Goal: Information Seeking & Learning: Learn about a topic

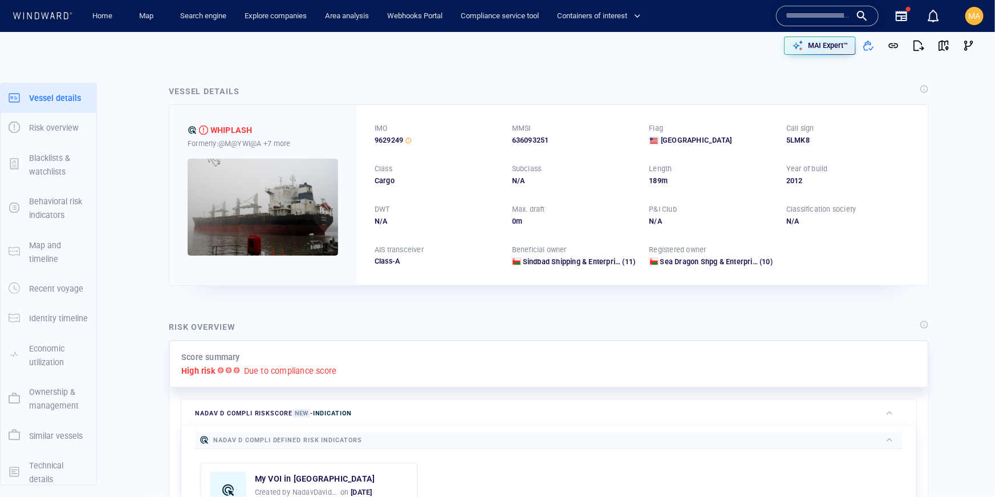
click at [761, 16] on div at bounding box center [827, 16] width 103 height 21
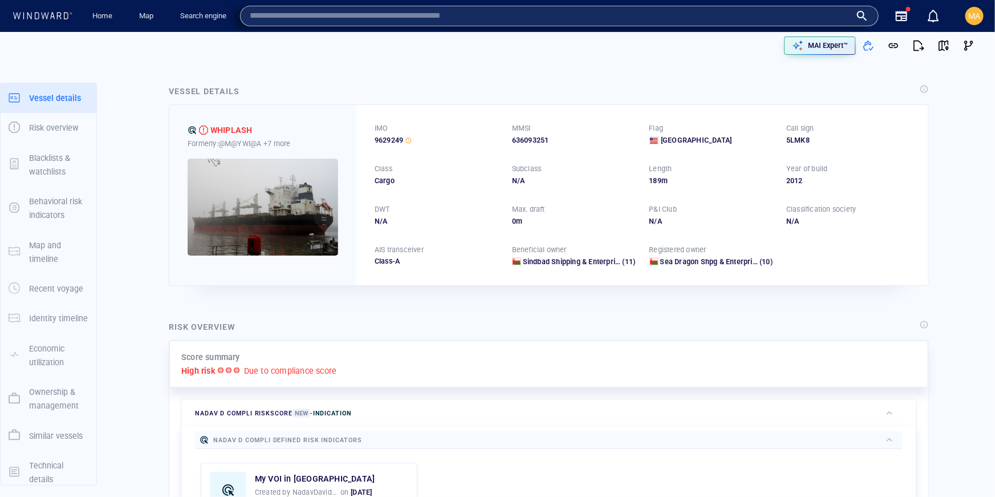
click at [411, 15] on input "text" at bounding box center [550, 15] width 601 height 17
paste input "**********"
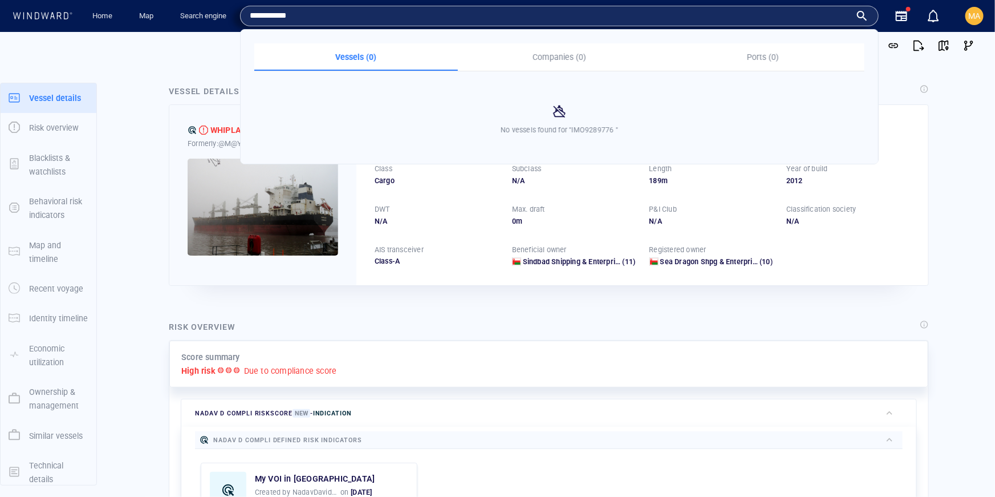
drag, startPoint x: 263, startPoint y: 14, endPoint x: 232, endPoint y: 10, distance: 31.6
click at [232, 11] on div "**********" at bounding box center [499, 16] width 979 height 32
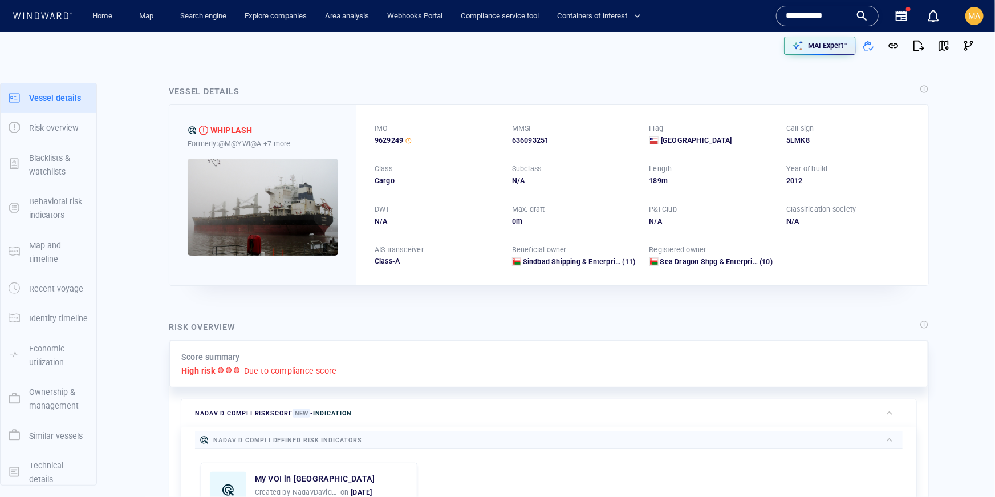
type input "*******"
click at [761, 15] on input "*******" at bounding box center [818, 15] width 65 height 17
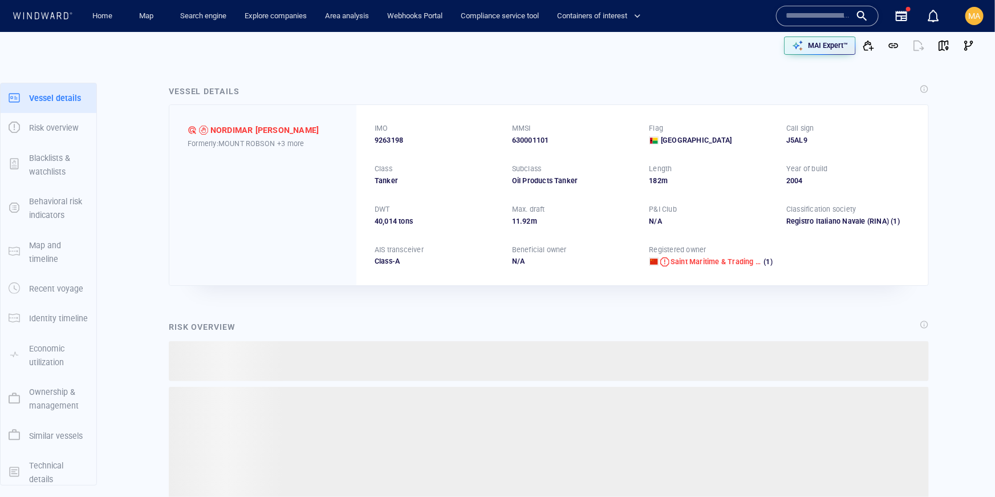
scroll to position [67, 0]
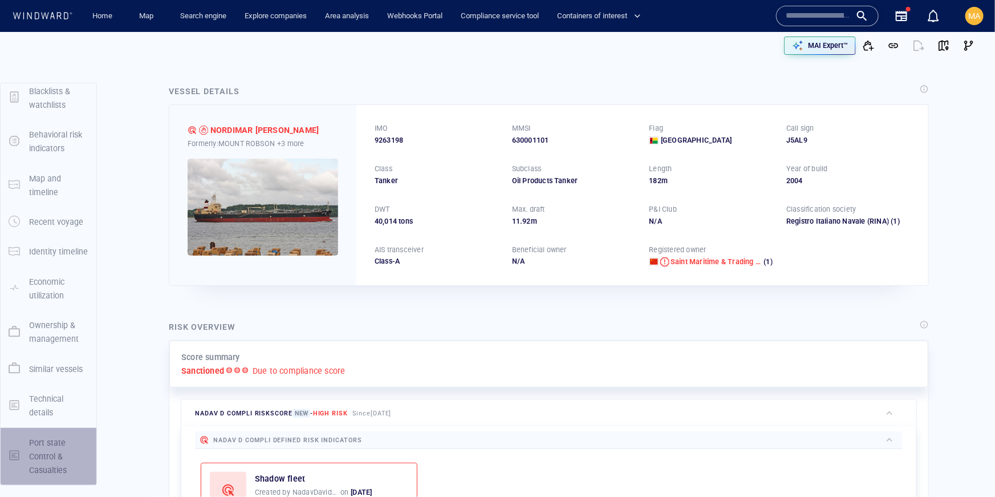
click at [49, 443] on p "Port state Control & Casualties" at bounding box center [58, 457] width 59 height 42
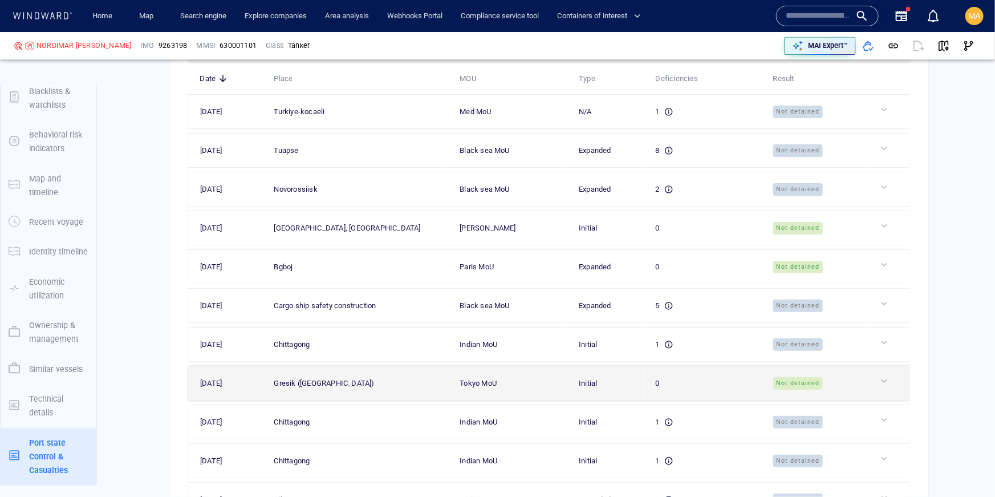
scroll to position [3590, 0]
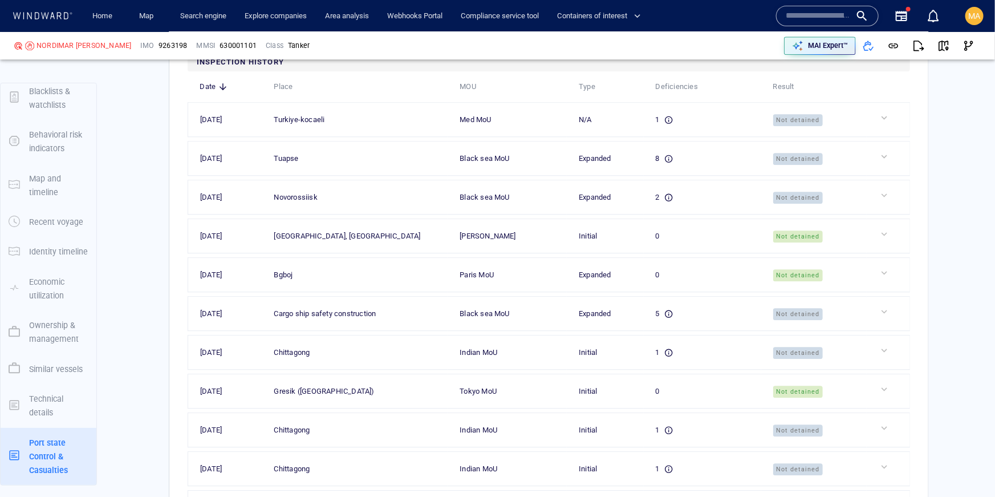
click at [844, 17] on input "text" at bounding box center [818, 15] width 65 height 17
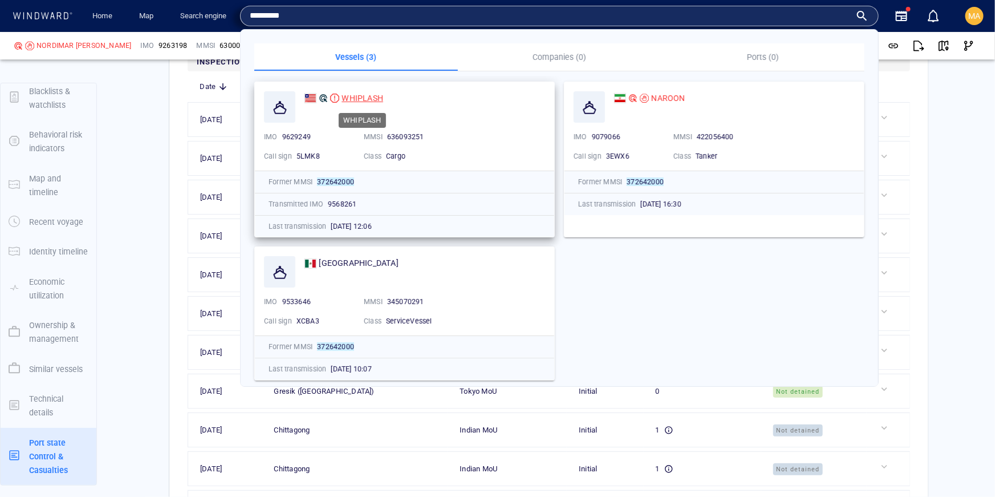
click at [370, 99] on span "WHIPLASH" at bounding box center [363, 98] width 42 height 9
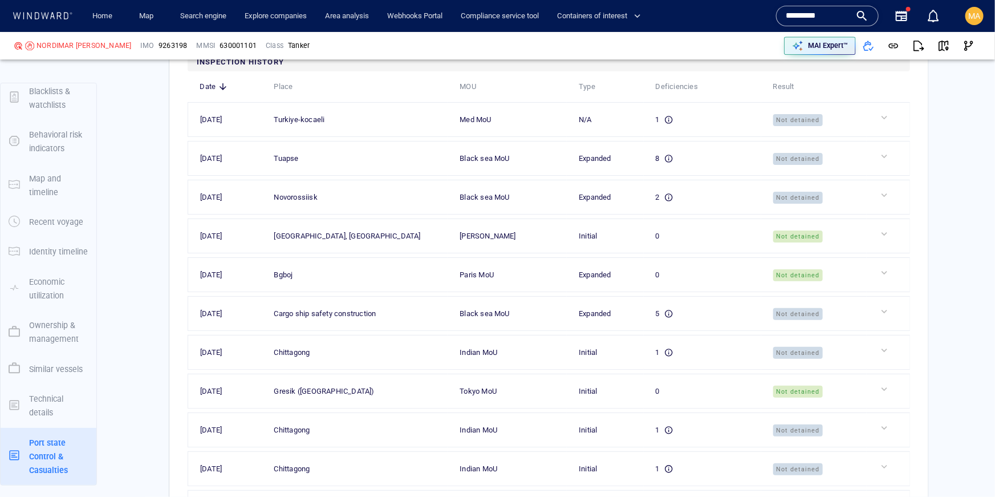
scroll to position [67, 0]
click at [817, 14] on input "*********" at bounding box center [818, 15] width 65 height 17
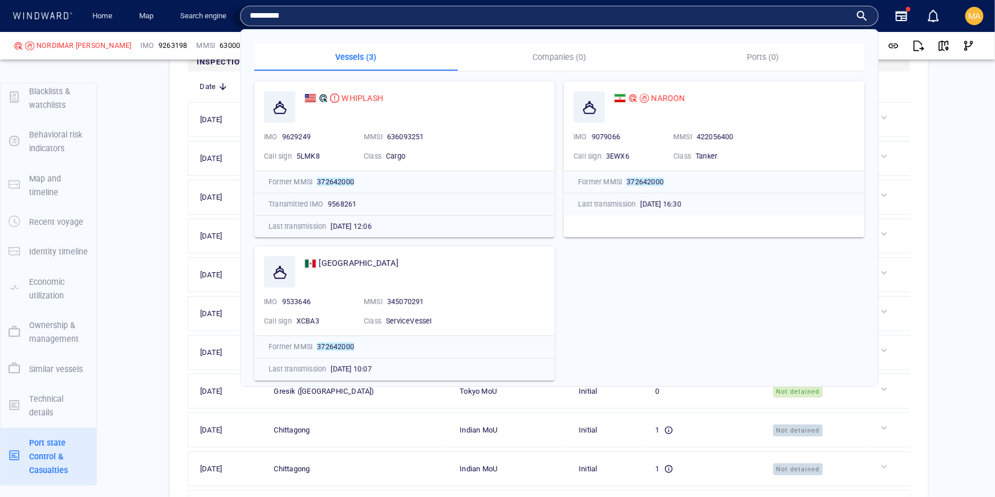
click at [482, 22] on input "*********" at bounding box center [550, 15] width 601 height 17
paste input "text"
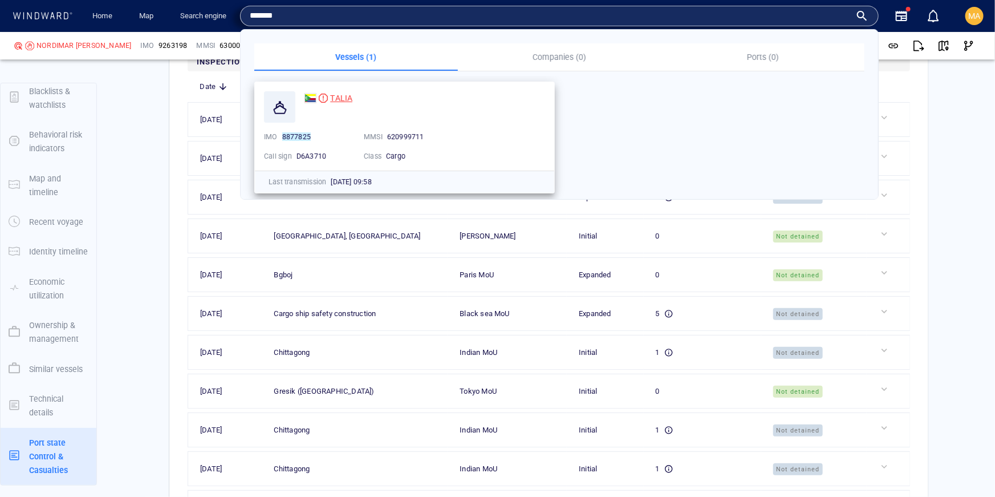
type input "*******"
click at [340, 96] on span "TALIA" at bounding box center [341, 98] width 22 height 9
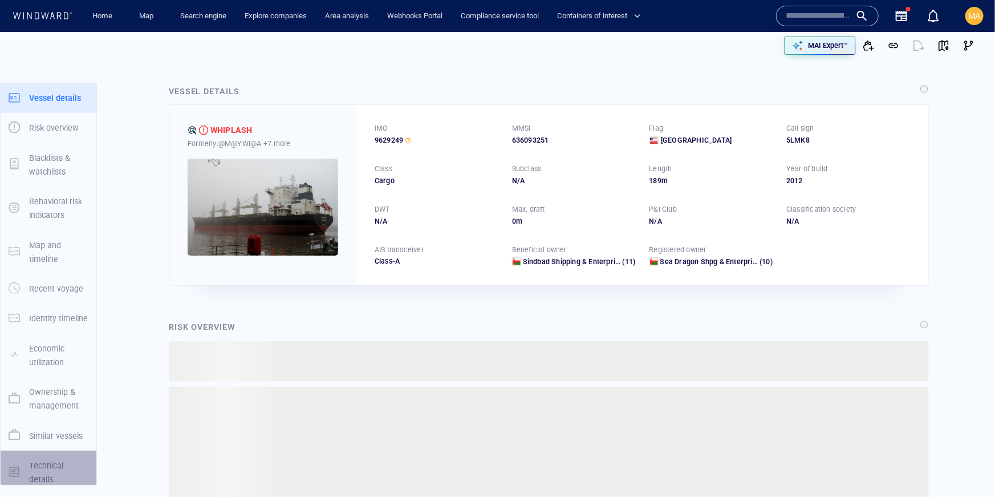
click at [59, 463] on p "Technical details" at bounding box center [58, 473] width 59 height 28
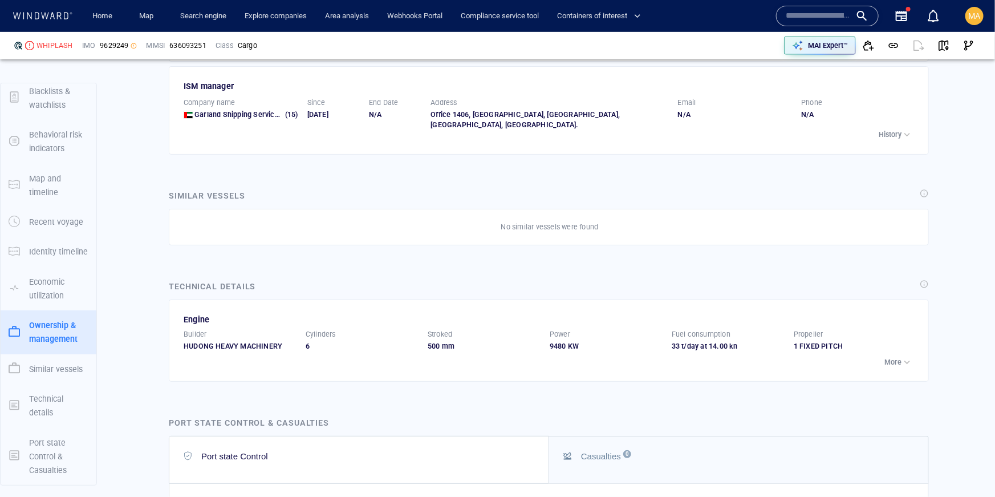
scroll to position [2533, 0]
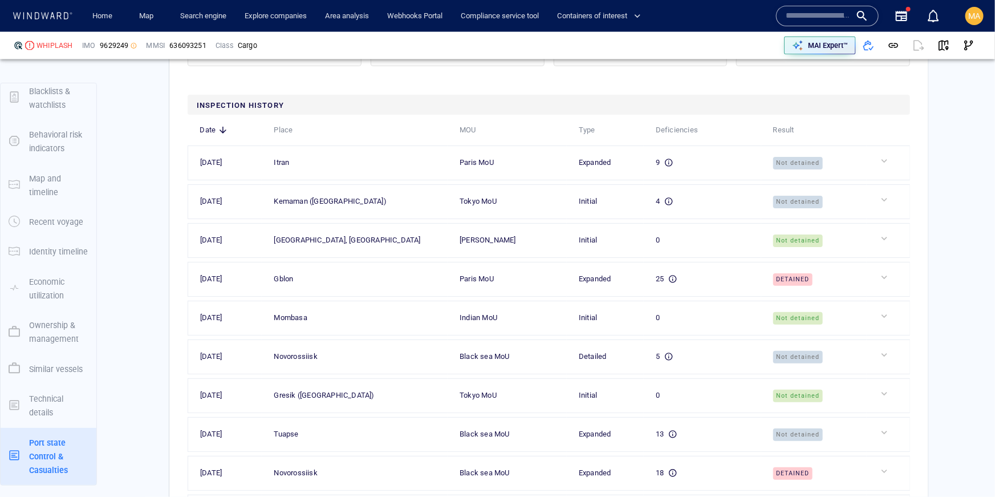
scroll to position [3074, 0]
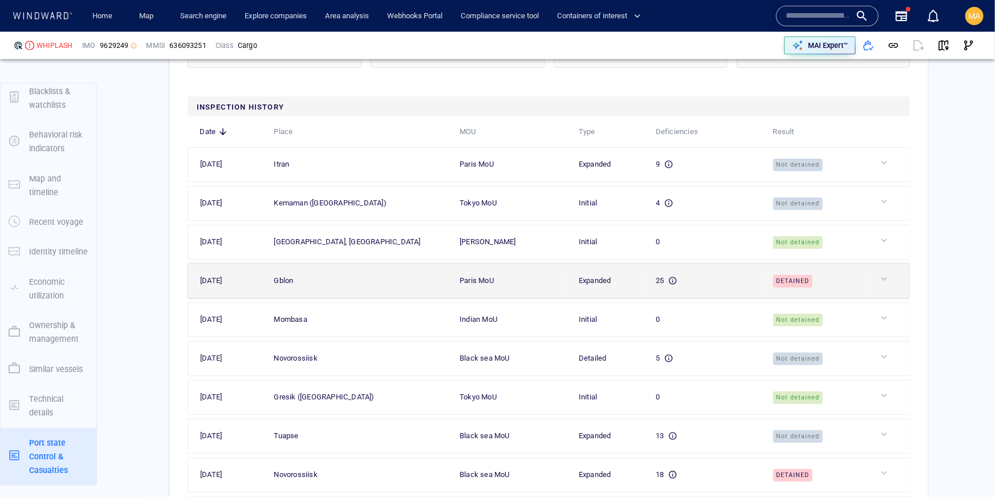
click at [817, 278] on div "Detained" at bounding box center [818, 280] width 91 height 13
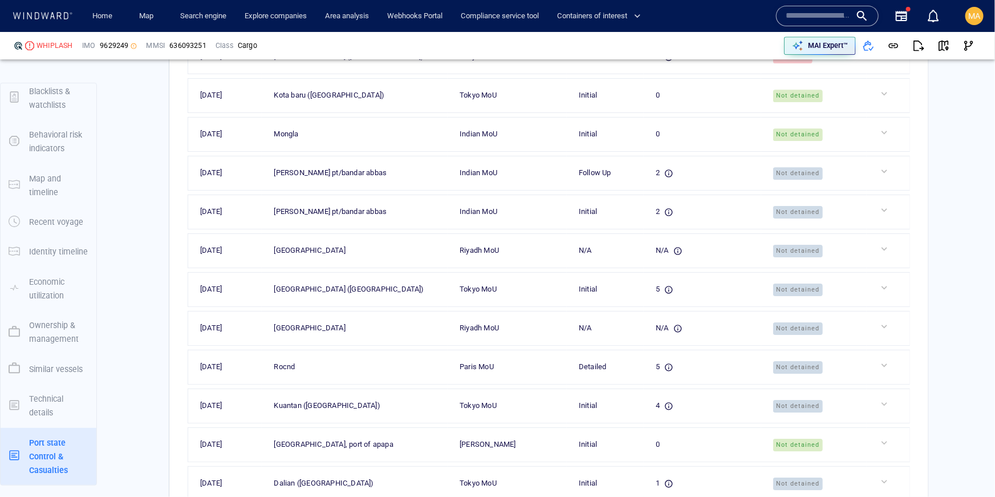
scroll to position [67, 0]
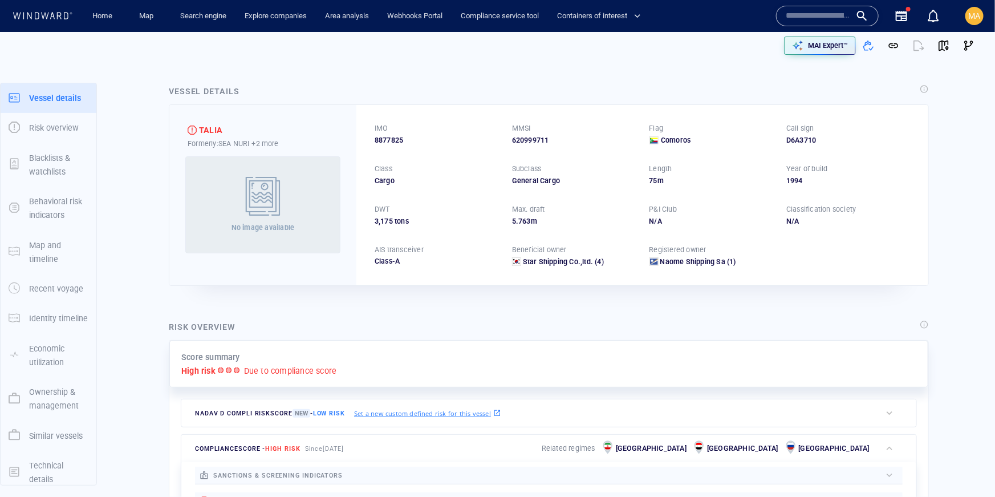
scroll to position [67, 0]
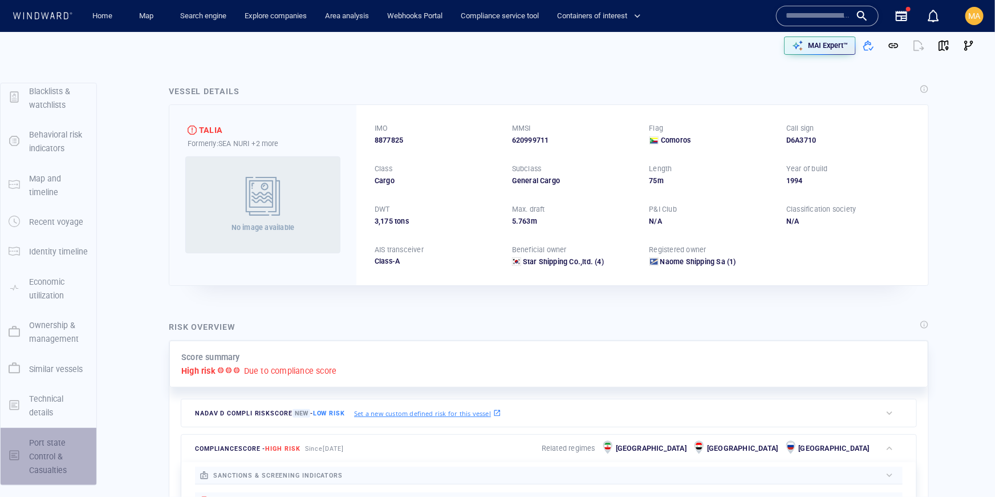
click at [48, 458] on p "Port state Control & Casualties" at bounding box center [58, 457] width 59 height 42
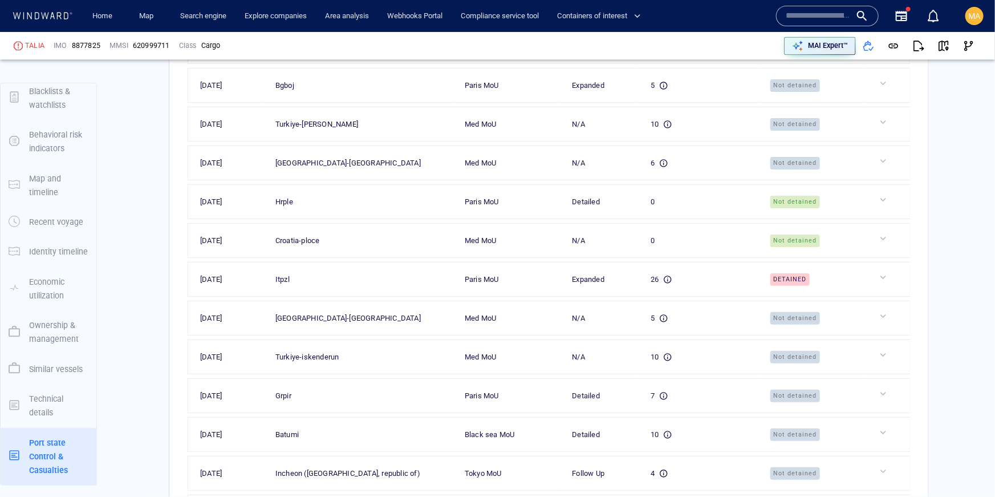
scroll to position [3346, 0]
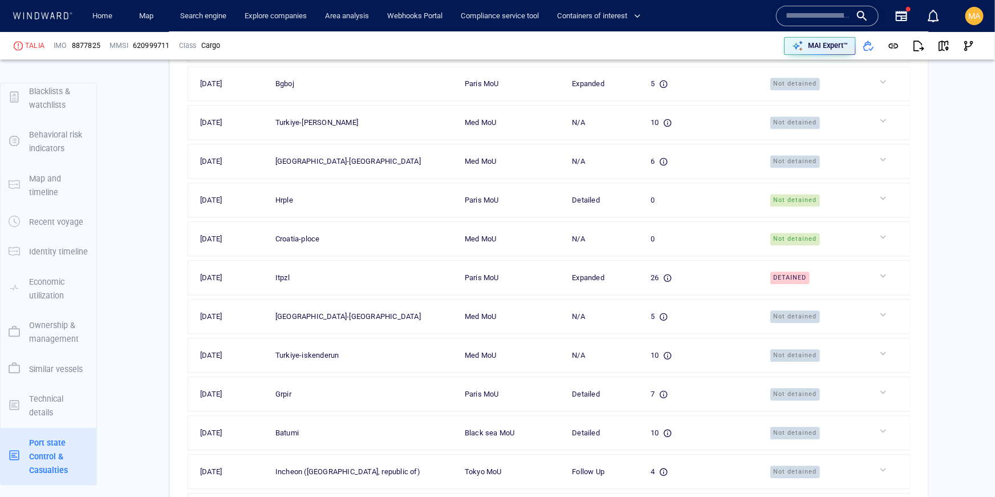
click at [802, 19] on input "text" at bounding box center [818, 15] width 65 height 17
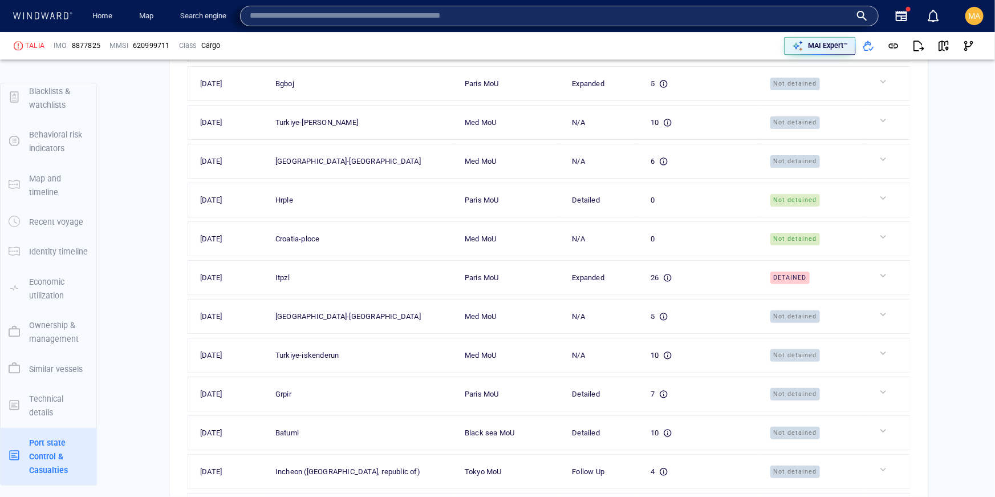
paste input "*******"
type input "*******"
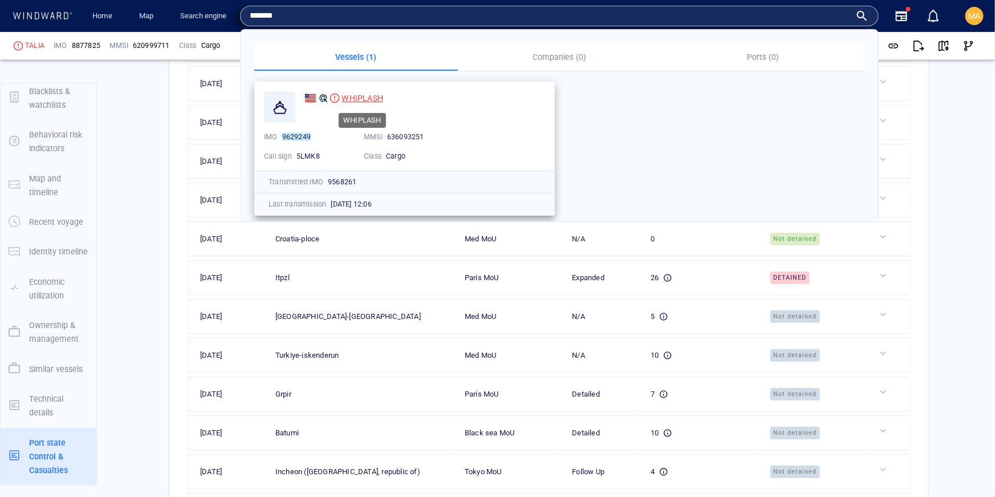
click at [342, 97] on span "WHIPLASH" at bounding box center [363, 98] width 42 height 9
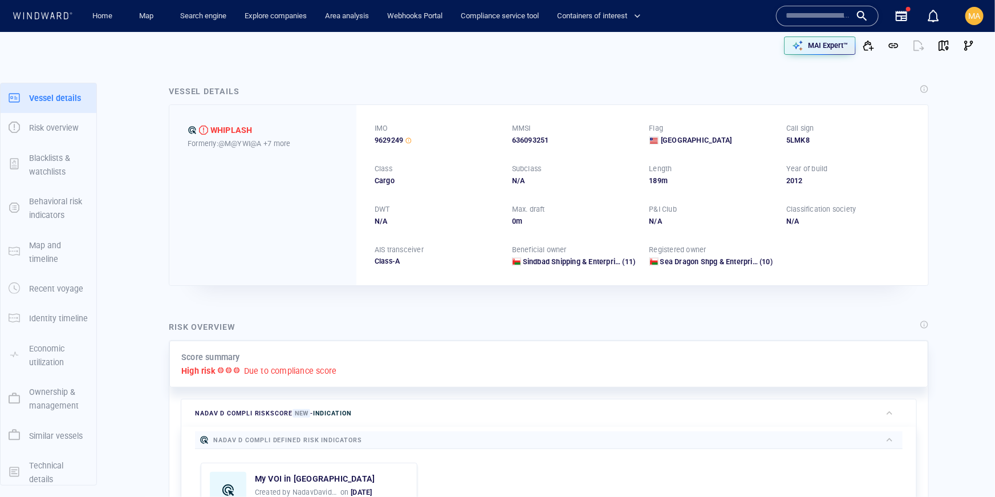
scroll to position [67, 0]
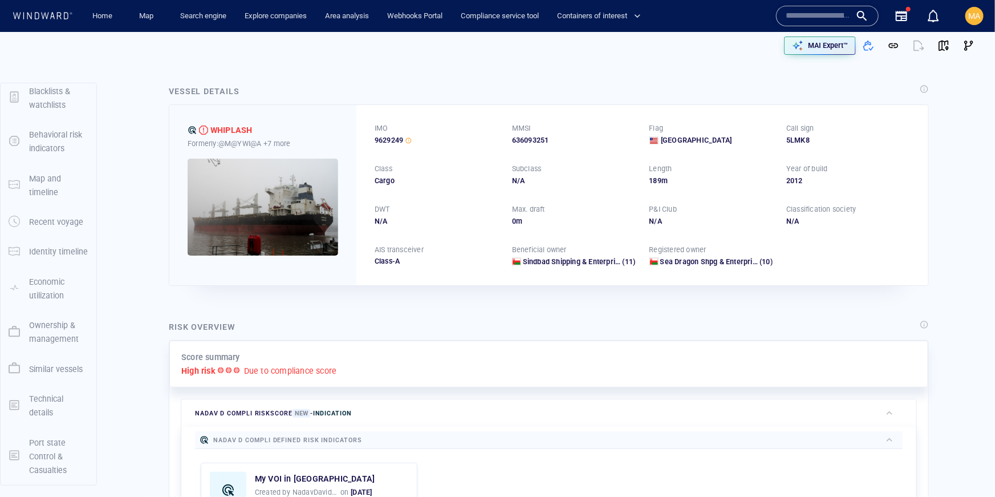
click at [43, 437] on p "Port state Control & Casualties" at bounding box center [58, 457] width 59 height 42
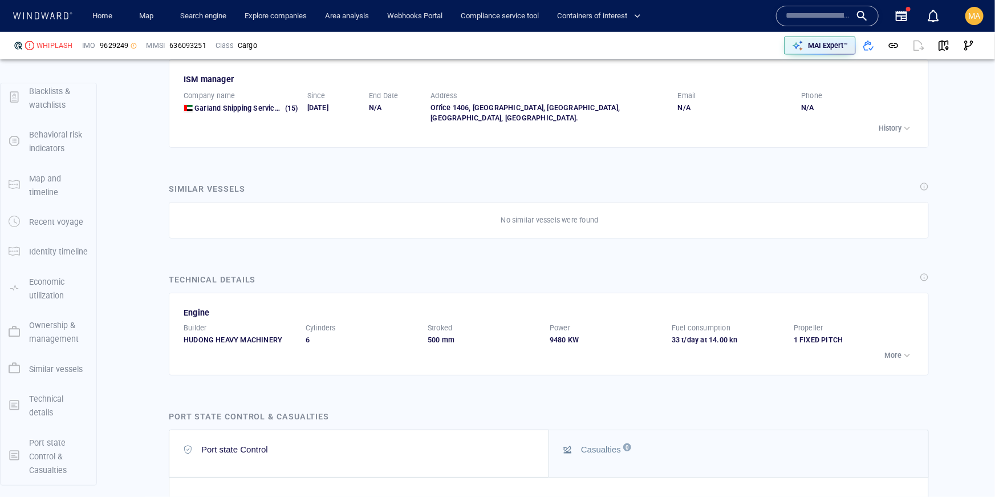
scroll to position [2775, 0]
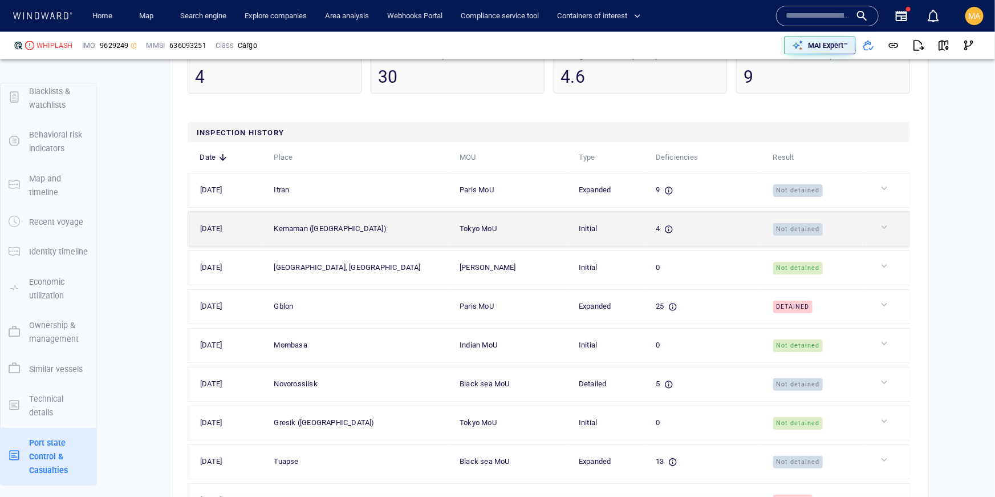
scroll to position [3183, 0]
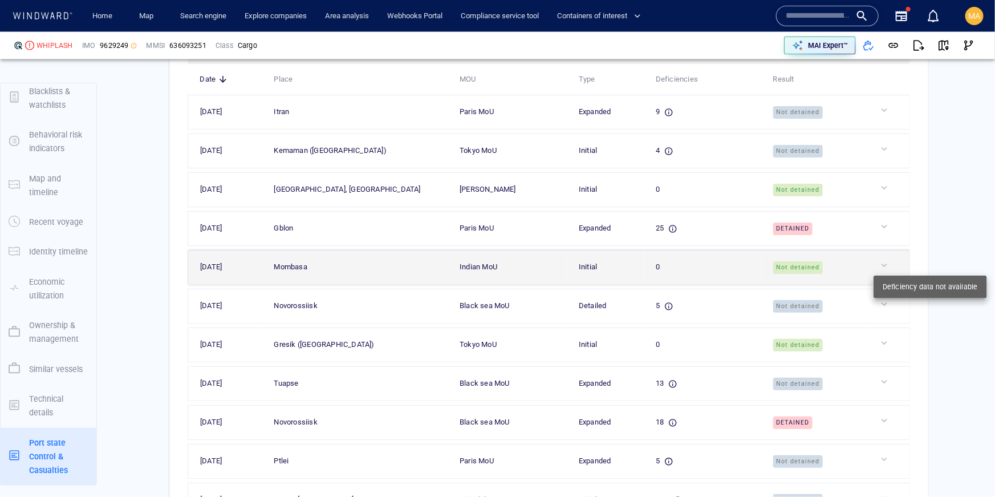
click at [885, 270] on div at bounding box center [893, 264] width 28 height 11
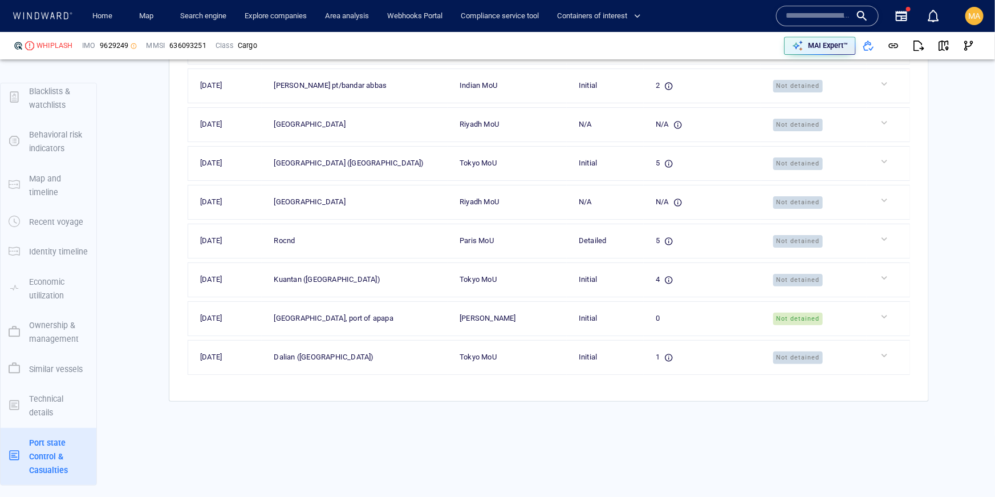
scroll to position [4103, 0]
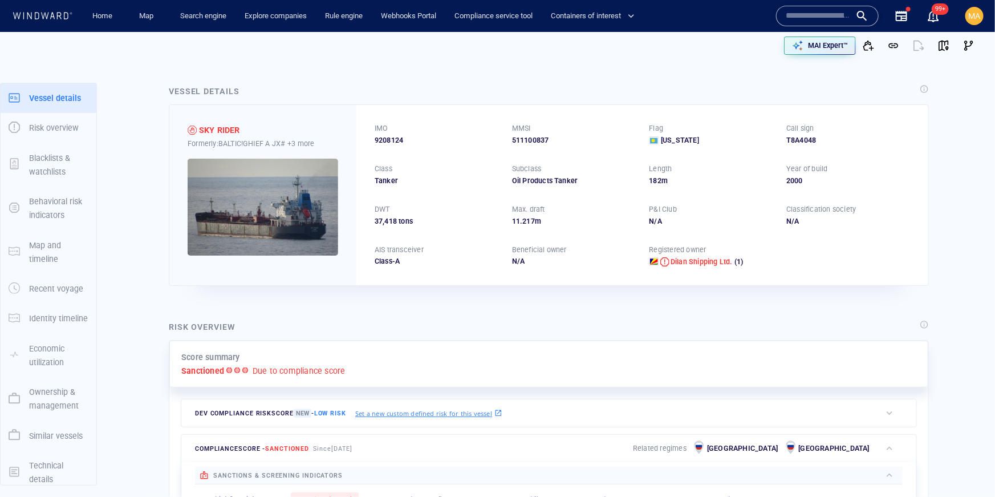
scroll to position [67, 0]
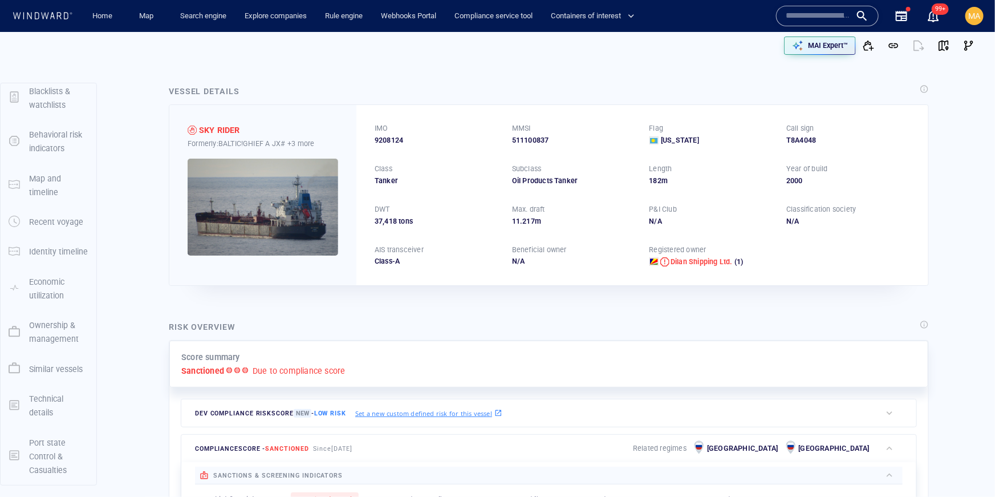
click at [33, 468] on p "Port state Control & Casualties" at bounding box center [58, 457] width 59 height 42
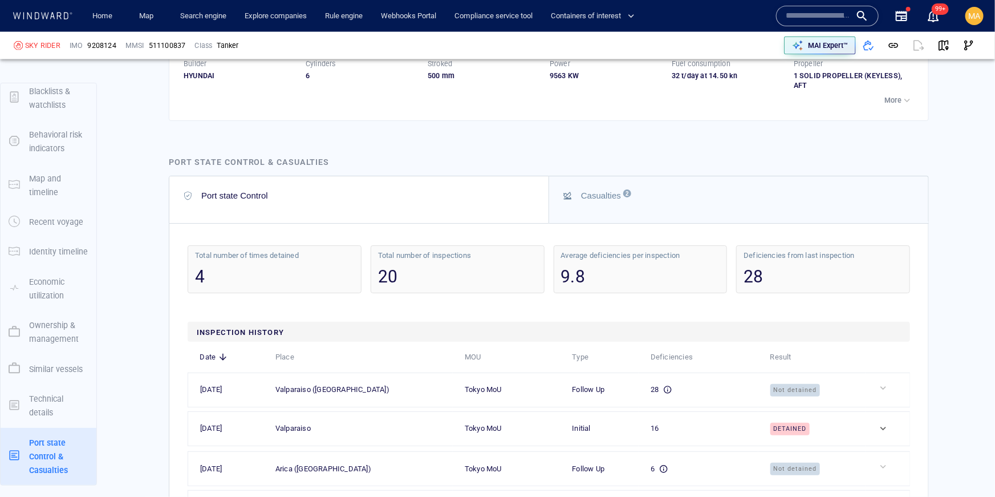
scroll to position [3174, 0]
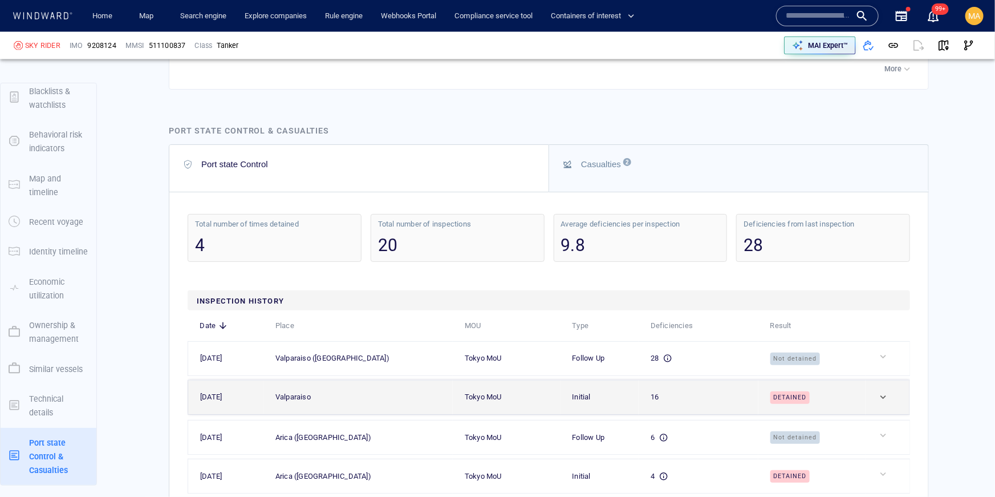
click at [859, 391] on div "Detained" at bounding box center [816, 397] width 93 height 13
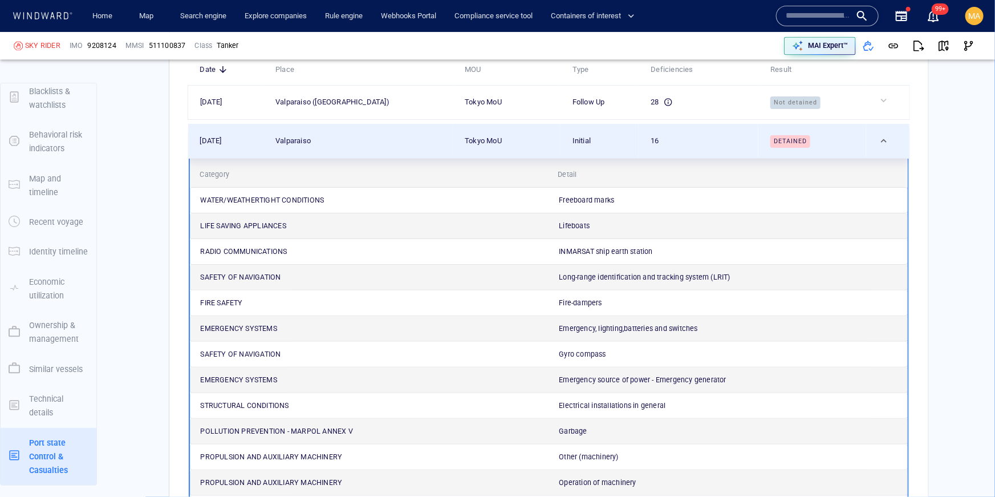
scroll to position [3479, 0]
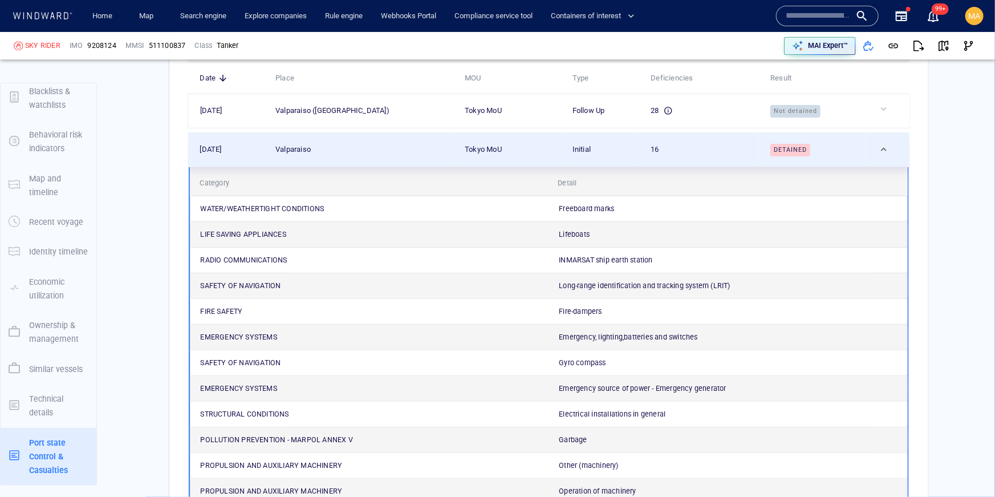
click at [577, 178] on p "Detail" at bounding box center [567, 183] width 19 height 10
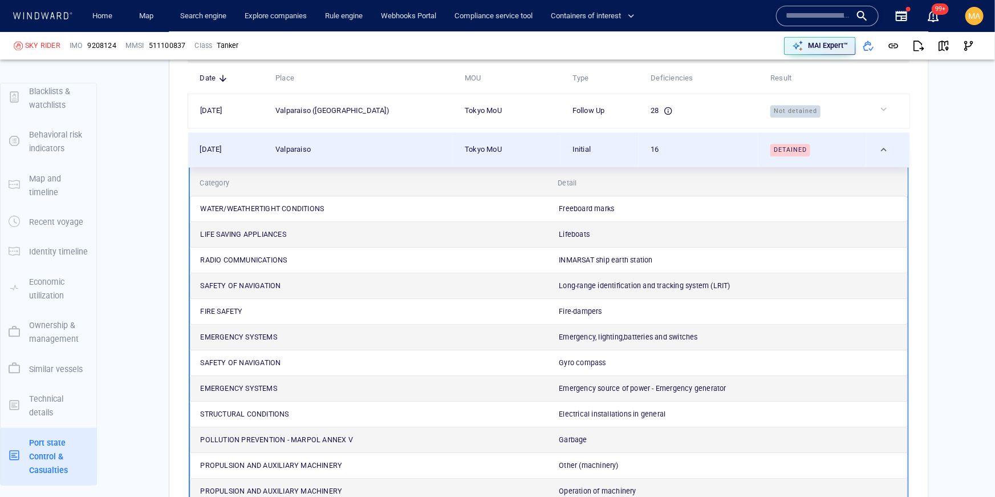
scroll to position [67, 0]
drag, startPoint x: 411, startPoint y: 182, endPoint x: 323, endPoint y: 183, distance: 88.4
click at [391, 181] on div "Category" at bounding box center [371, 183] width 358 height 25
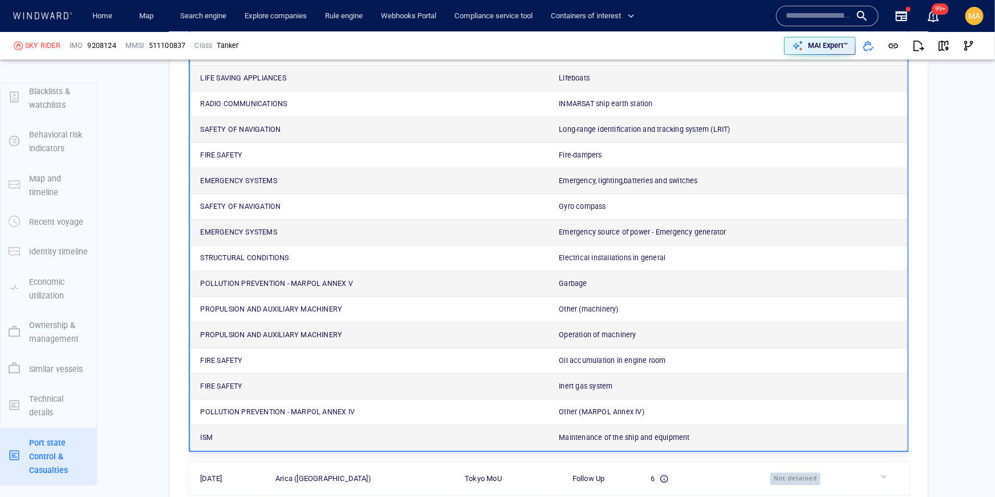
scroll to position [3634, 0]
drag, startPoint x: 207, startPoint y: 12, endPoint x: 182, endPoint y: 27, distance: 29.1
click at [207, 12] on link "Search engine" at bounding box center [203, 16] width 55 height 20
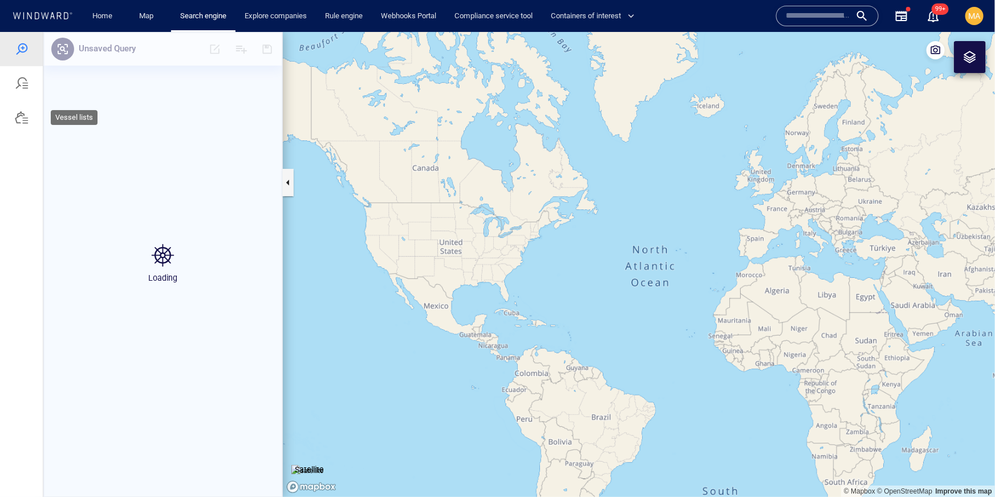
click at [21, 121] on div at bounding box center [22, 117] width 14 height 14
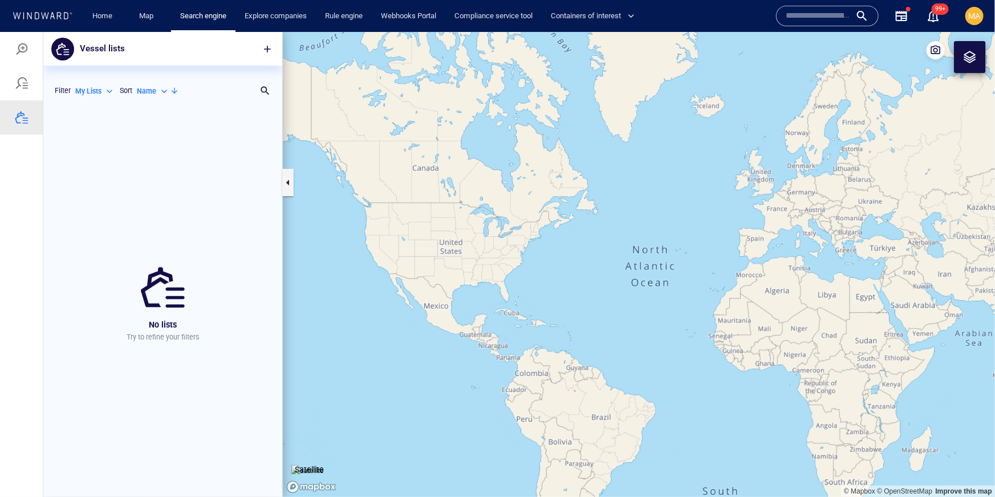
click at [98, 88] on p "My Lists" at bounding box center [88, 91] width 26 height 10
click at [102, 155] on p "System Lists" at bounding box center [104, 160] width 40 height 10
type input "**********"
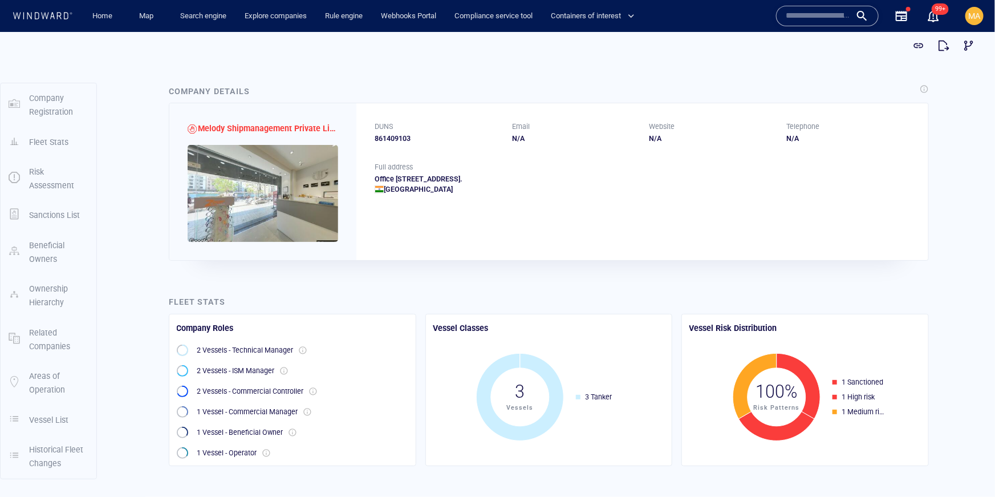
click at [846, 12] on input "text" at bounding box center [818, 15] width 65 height 17
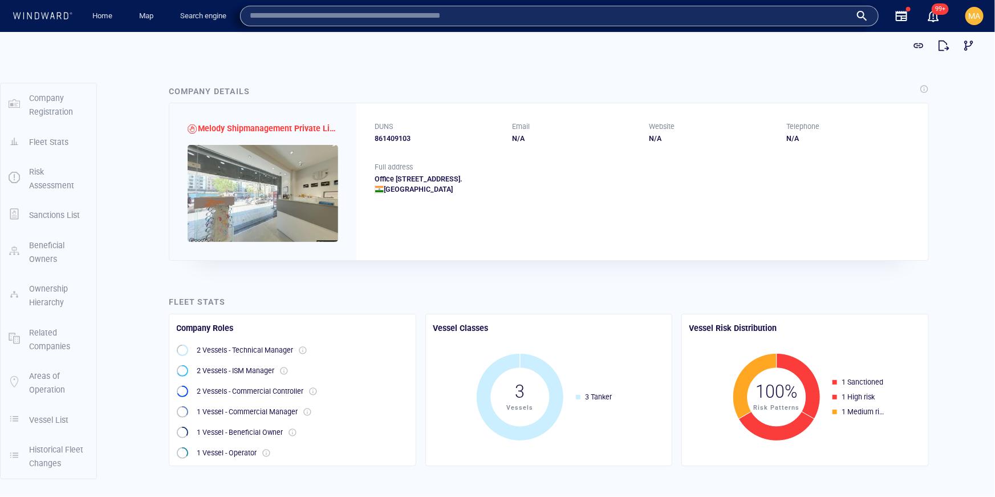
paste input "**********"
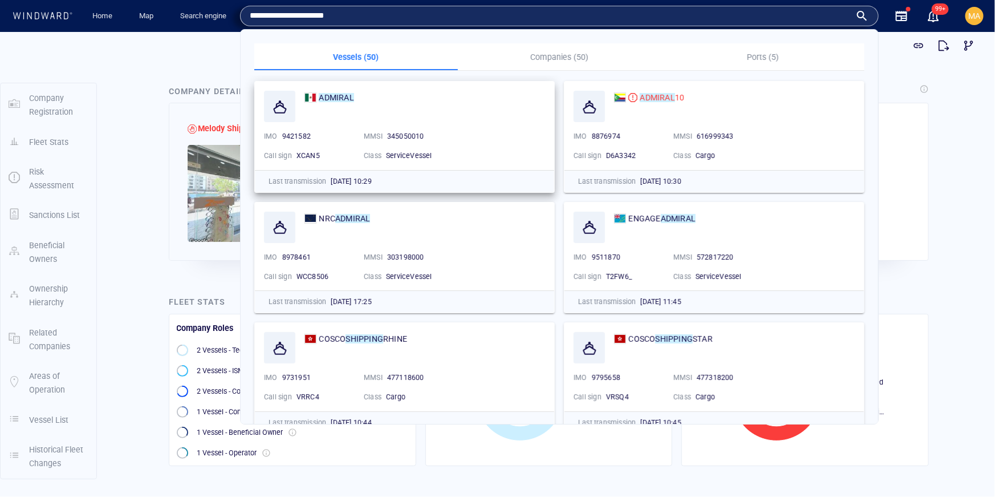
click at [534, 50] on button "Companies (50)" at bounding box center [560, 56] width 204 height 27
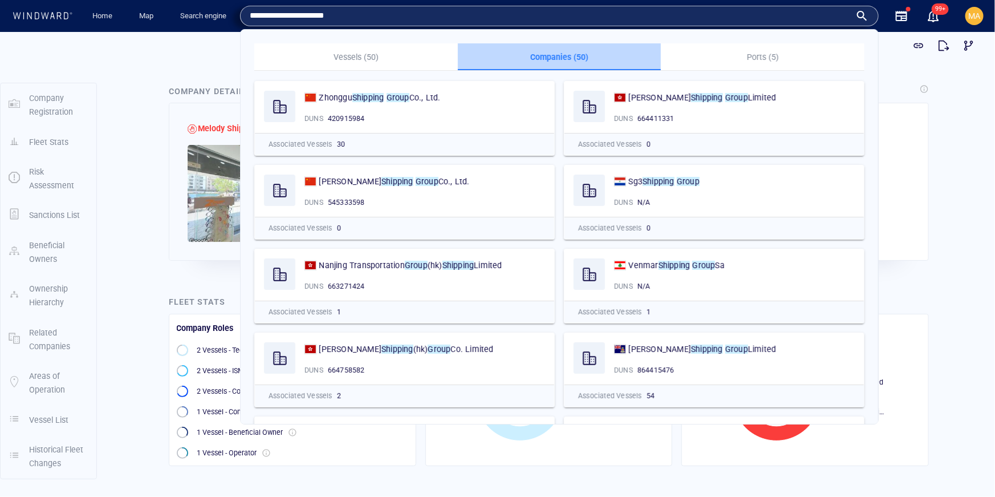
click at [542, 53] on p "Companies (50)" at bounding box center [560, 57] width 190 height 14
click at [334, 10] on input "**********" at bounding box center [550, 15] width 601 height 17
click at [333, 15] on input "**********" at bounding box center [550, 15] width 601 height 17
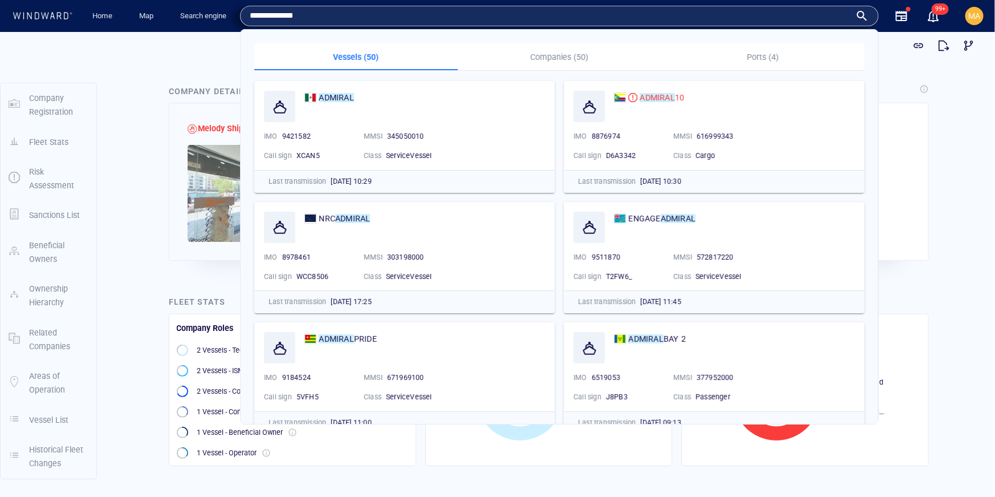
type input "**********"
click at [513, 53] on p "Companies (50)" at bounding box center [560, 57] width 190 height 14
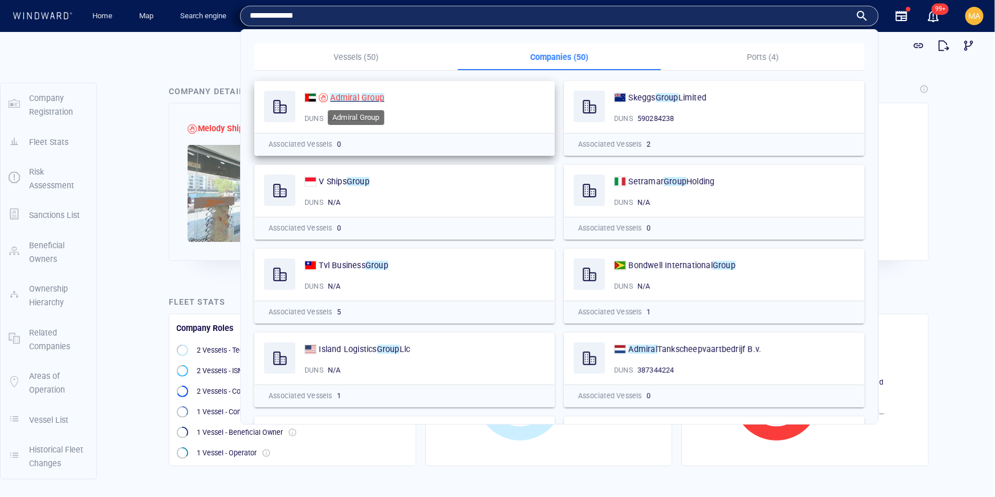
click at [346, 98] on mark "Admiral" at bounding box center [344, 97] width 29 height 9
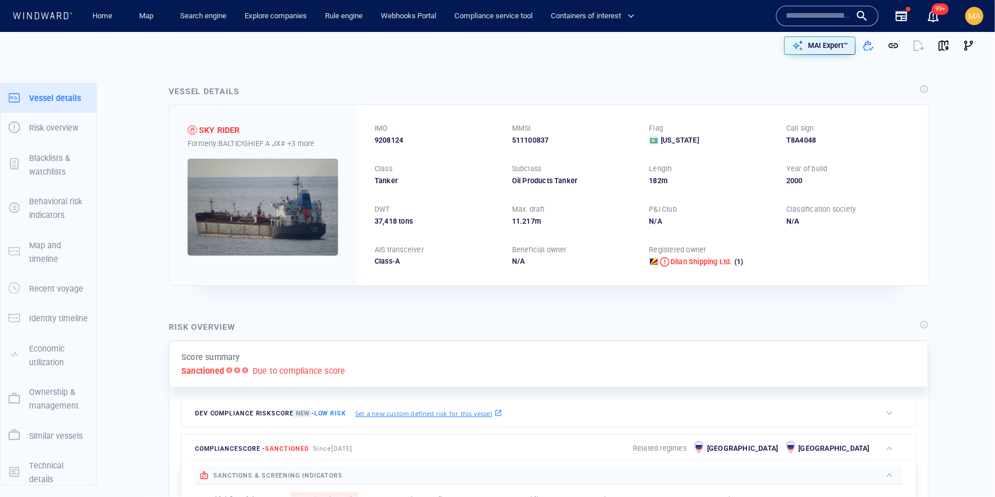
scroll to position [67, 0]
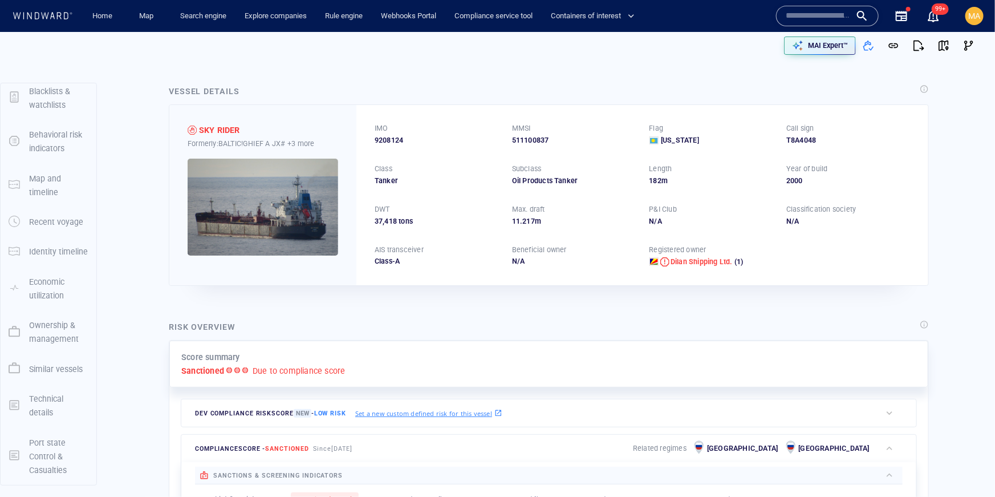
click at [42, 457] on p "Port state Control & Casualties" at bounding box center [58, 457] width 59 height 42
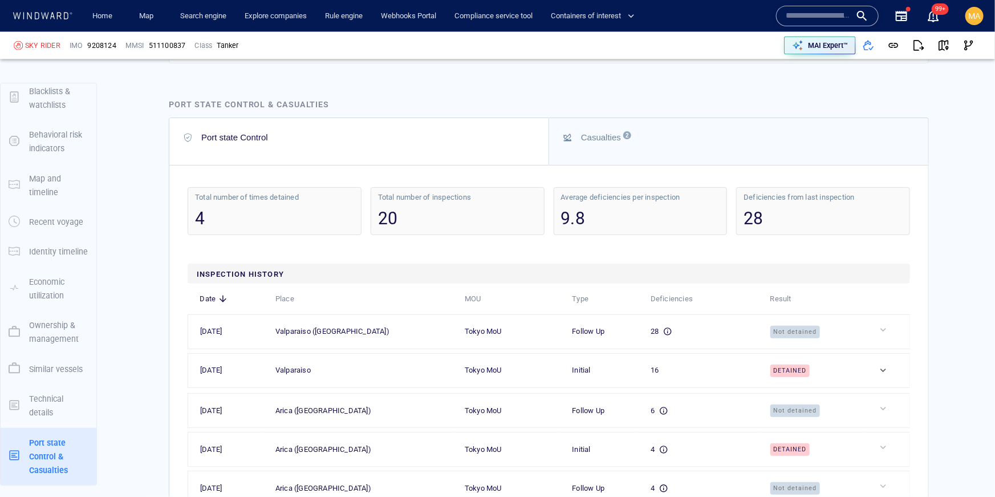
scroll to position [3261, 0]
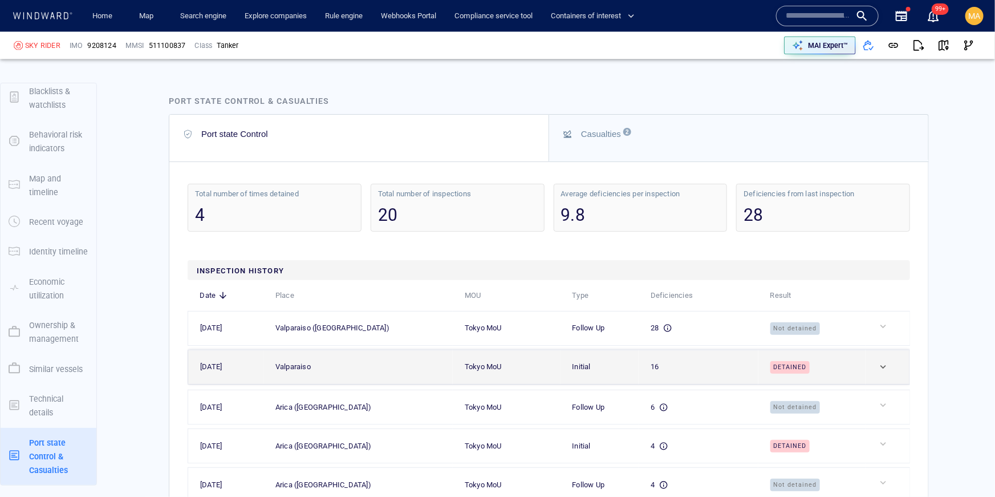
click at [740, 367] on div "16" at bounding box center [703, 366] width 105 height 13
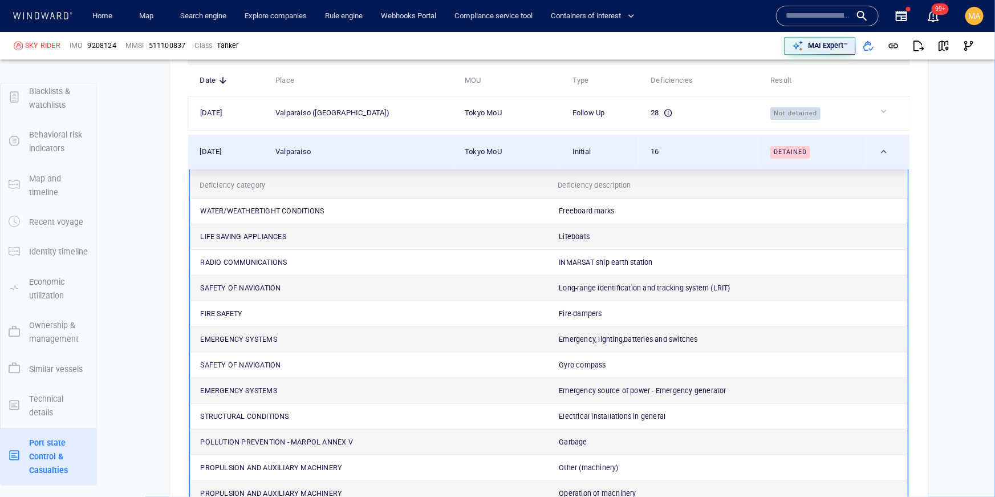
scroll to position [3462, 0]
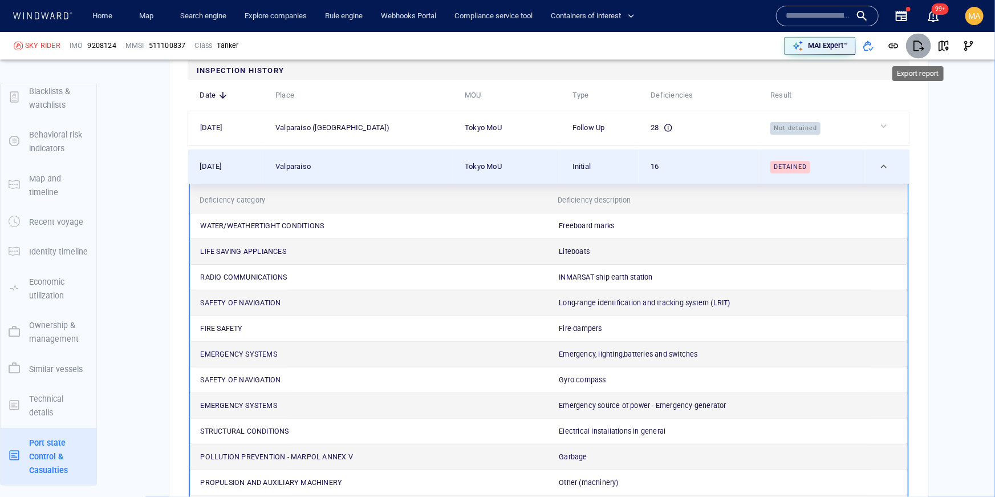
click at [916, 46] on span "button" at bounding box center [918, 45] width 11 height 11
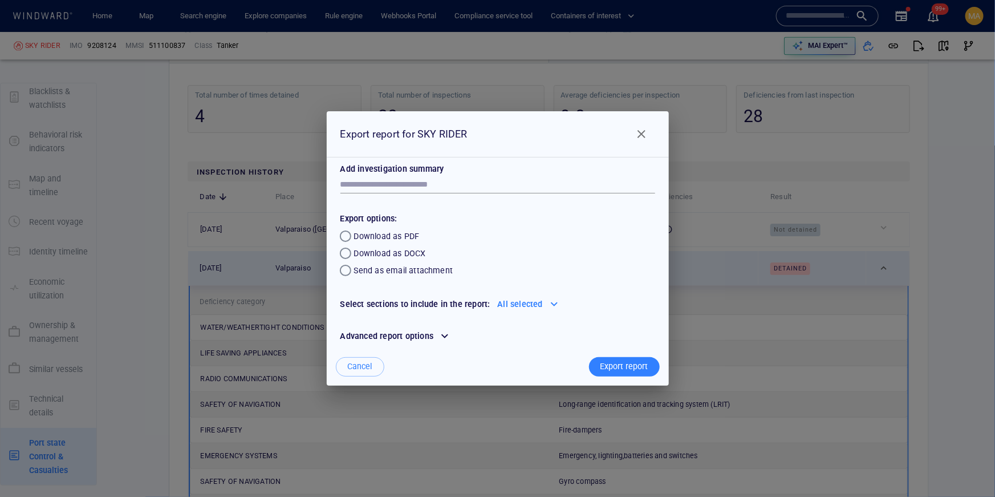
click at [518, 304] on div "All selected" at bounding box center [521, 304] width 50 height 18
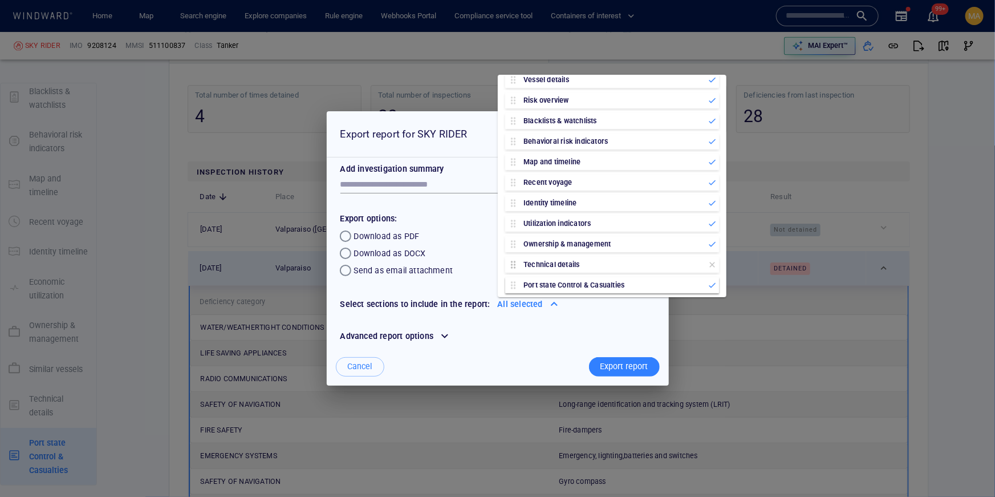
scroll to position [105, 0]
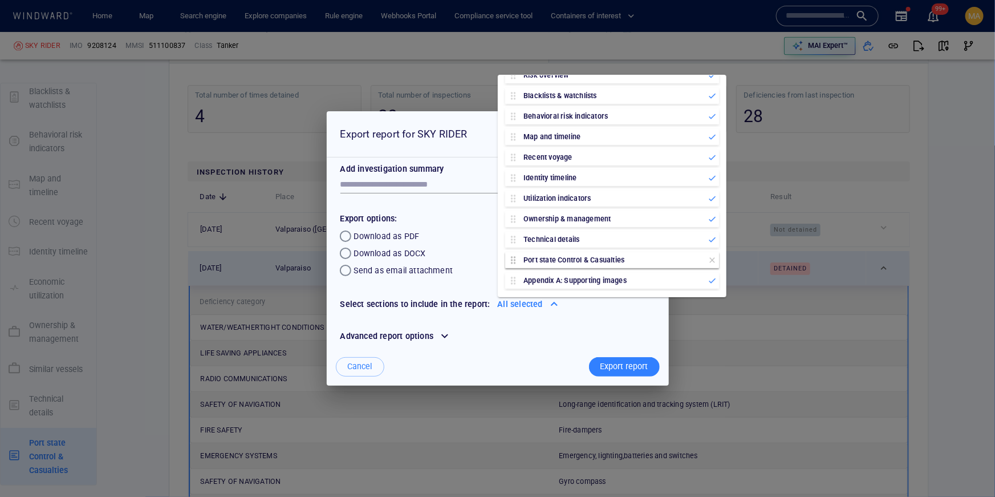
click at [714, 260] on icon at bounding box center [712, 259] width 9 height 9
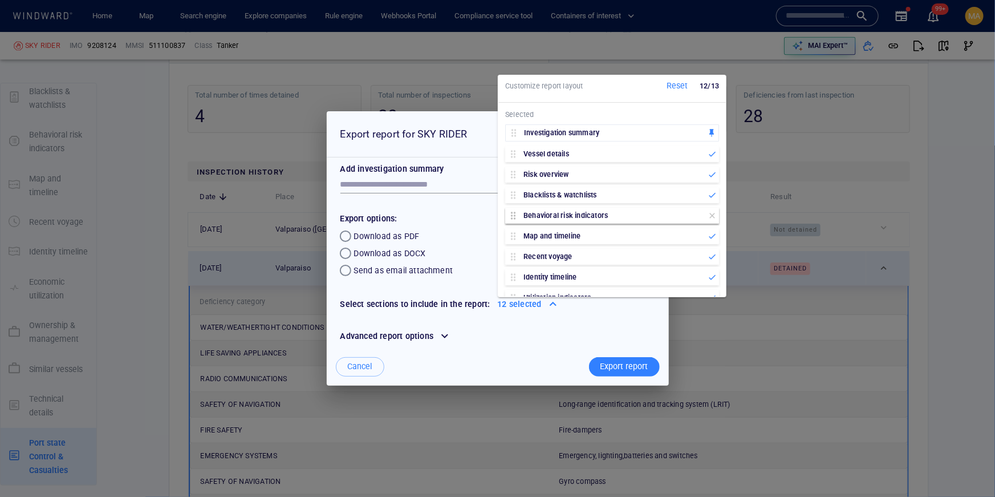
scroll to position [0, 0]
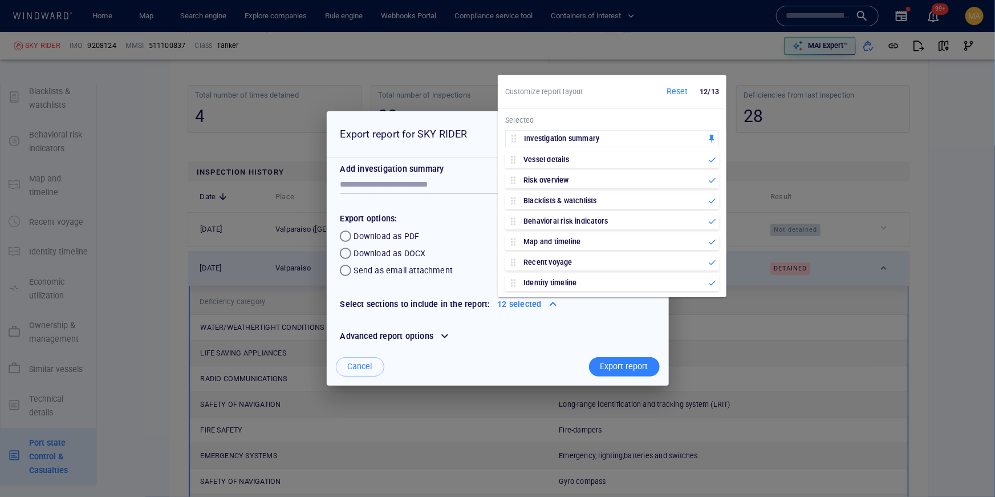
click at [684, 93] on span "Reset" at bounding box center [677, 91] width 31 height 14
click at [712, 159] on icon at bounding box center [711, 159] width 5 height 5
click at [712, 159] on icon at bounding box center [712, 159] width 9 height 9
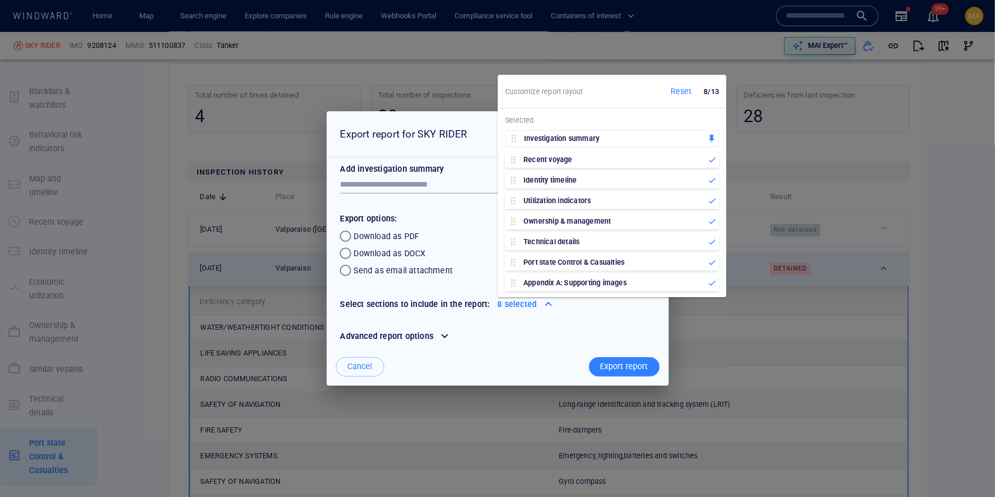
click at [712, 159] on icon at bounding box center [712, 159] width 9 height 9
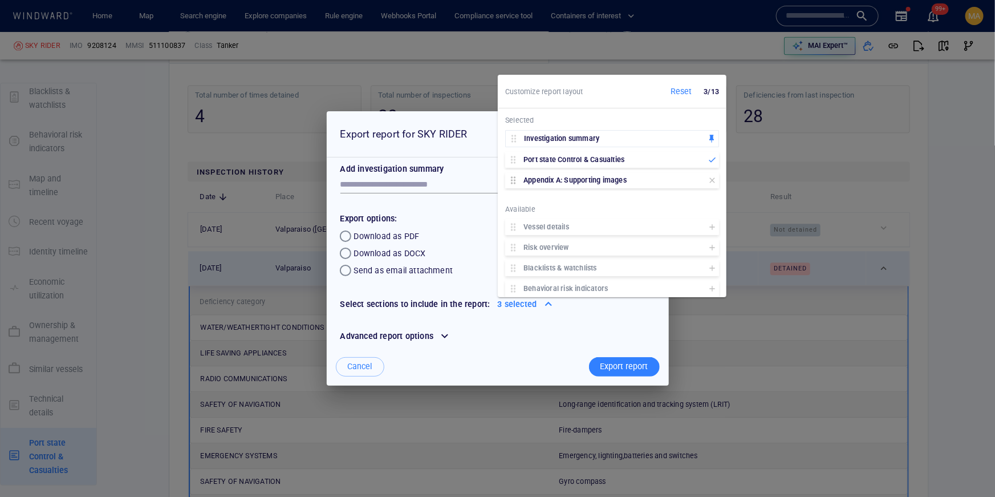
click at [712, 180] on icon at bounding box center [711, 179] width 5 height 5
drag, startPoint x: 577, startPoint y: 354, endPoint x: 590, endPoint y: 357, distance: 13.6
click at [578, 354] on div "Cancel Export report" at bounding box center [498, 367] width 342 height 38
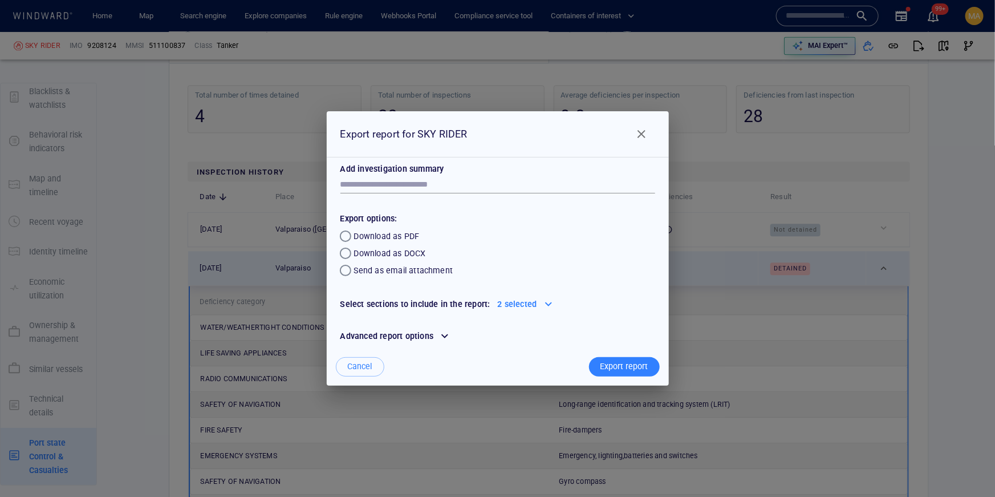
click at [605, 363] on div "Export report" at bounding box center [624, 366] width 52 height 19
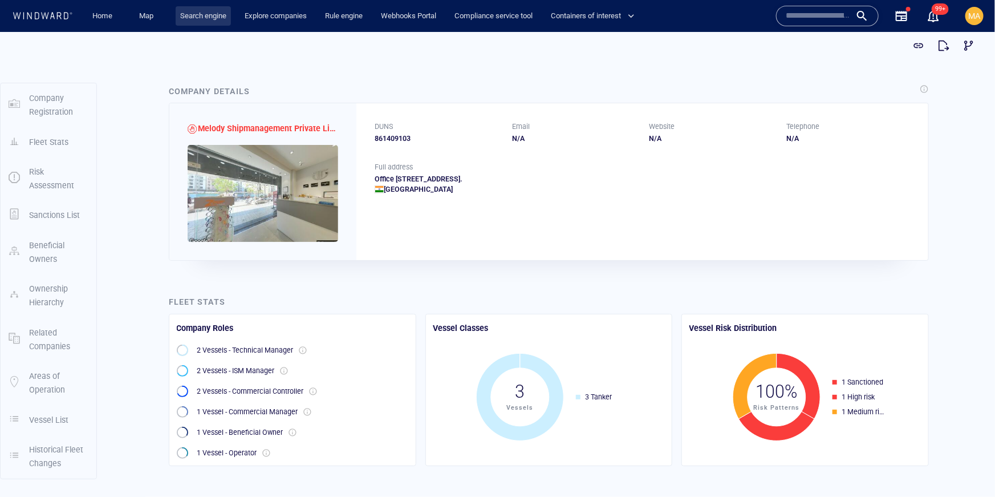
click at [200, 16] on link "Search engine" at bounding box center [203, 16] width 55 height 20
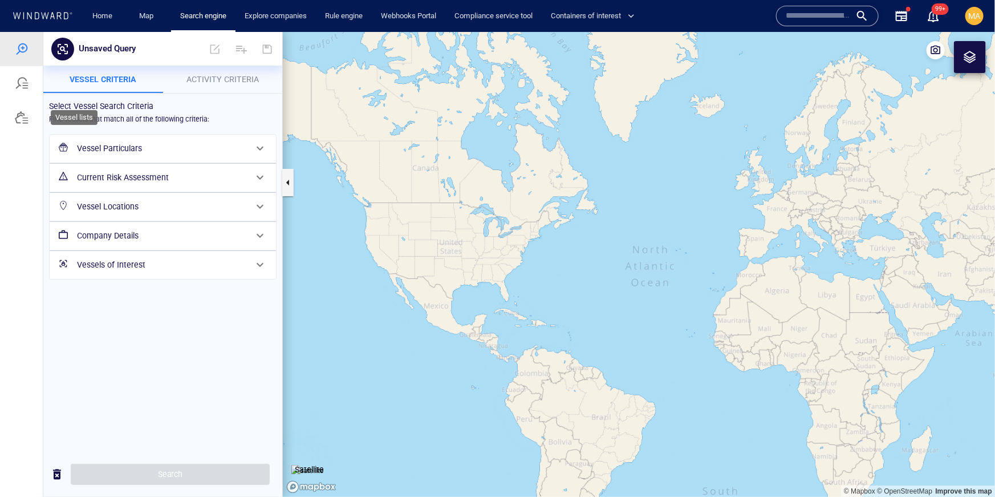
click at [25, 118] on div at bounding box center [22, 117] width 14 height 14
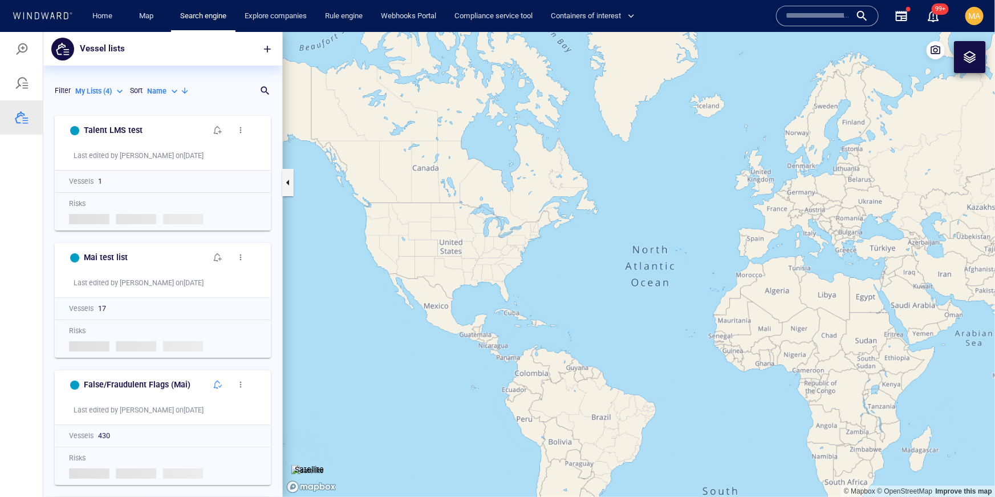
click at [106, 90] on p "My Lists ( 4 )" at bounding box center [93, 91] width 36 height 10
click at [119, 159] on p "System Lists ( 30 )" at bounding box center [111, 160] width 54 height 10
type input "**********"
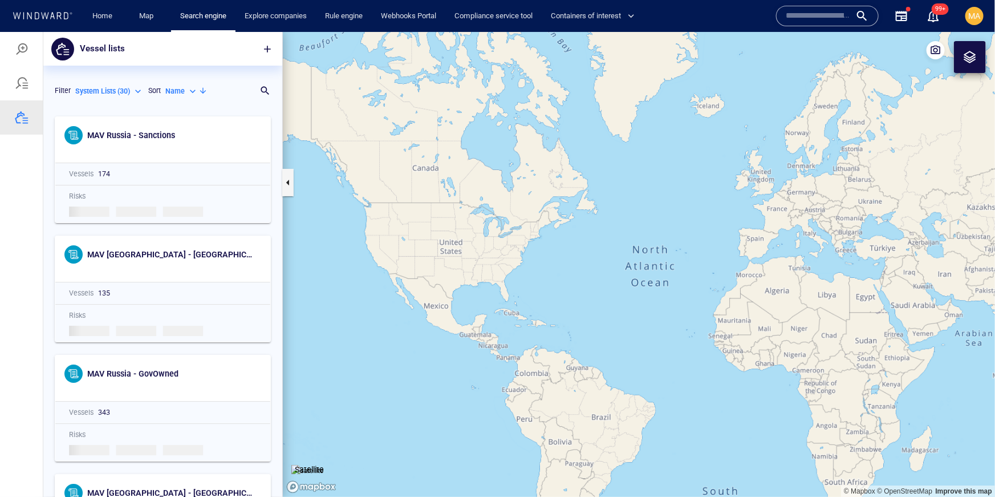
scroll to position [2142, 0]
